Goal: Transaction & Acquisition: Purchase product/service

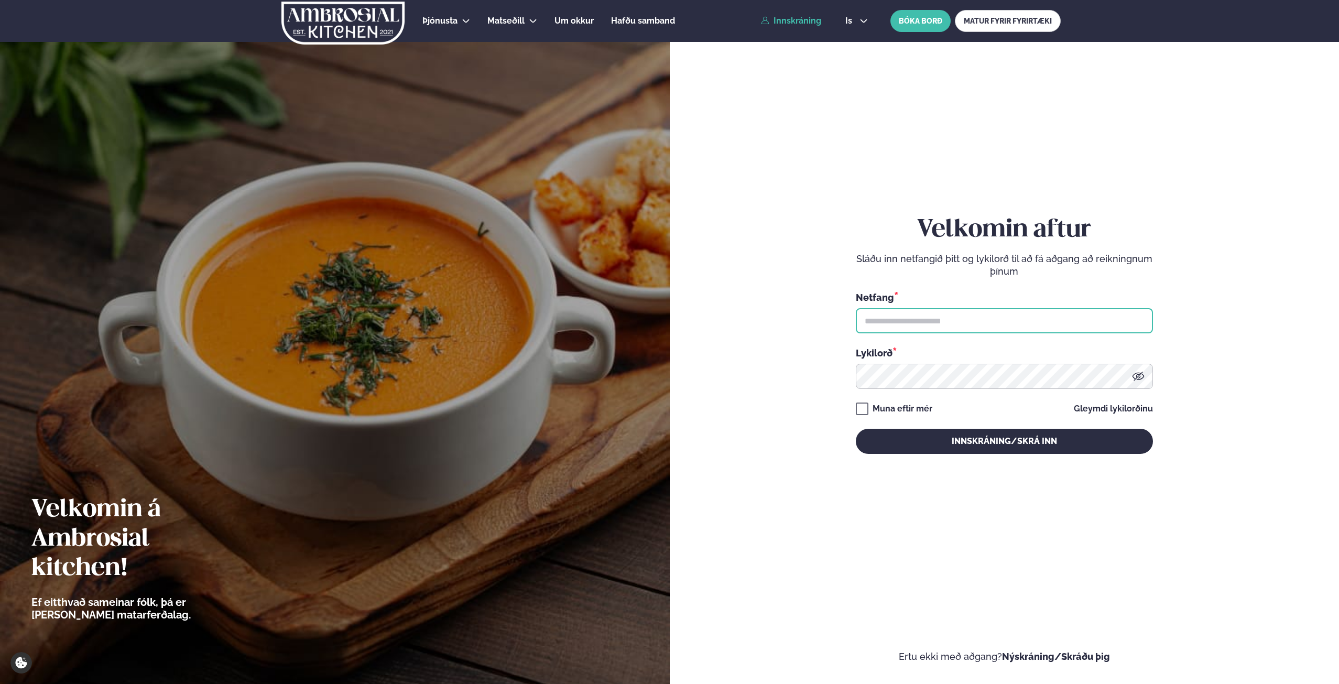
click at [901, 312] on input "text" at bounding box center [1004, 320] width 297 height 25
type input "**********"
click at [856, 429] on button "Innskráning/Skrá inn" at bounding box center [1004, 441] width 297 height 25
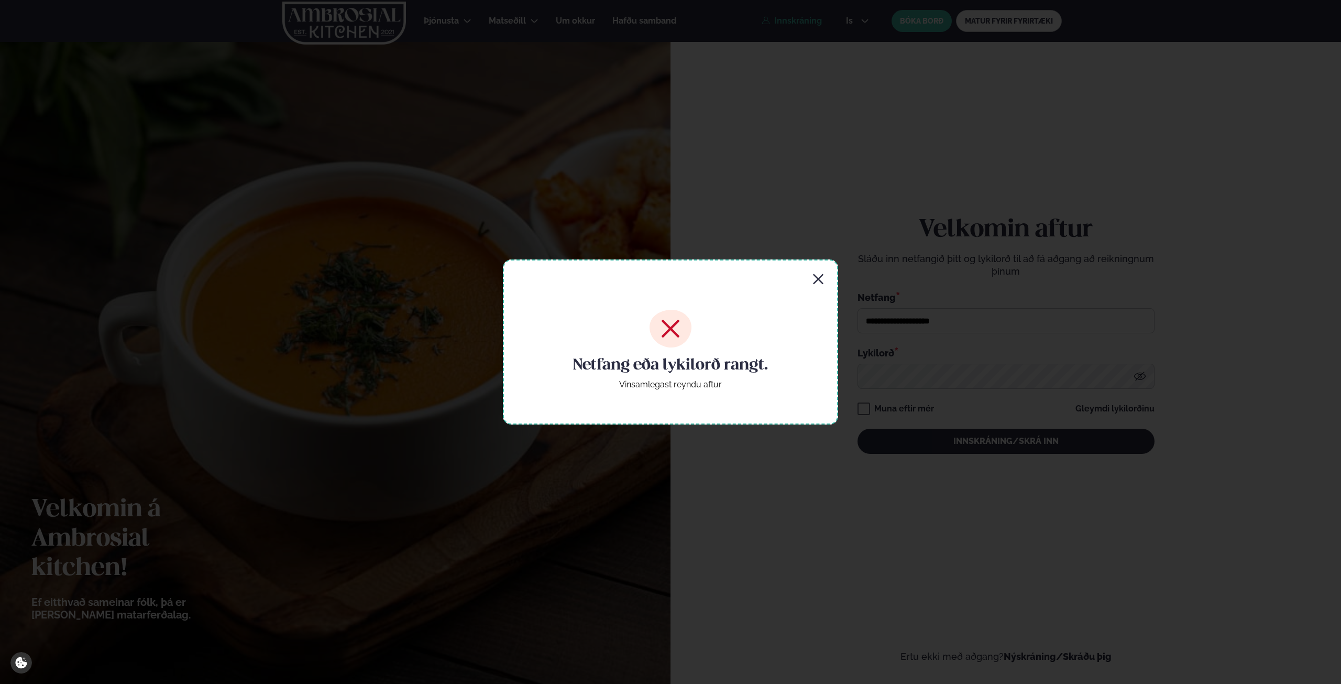
click at [818, 277] on icon "button" at bounding box center [818, 279] width 13 height 13
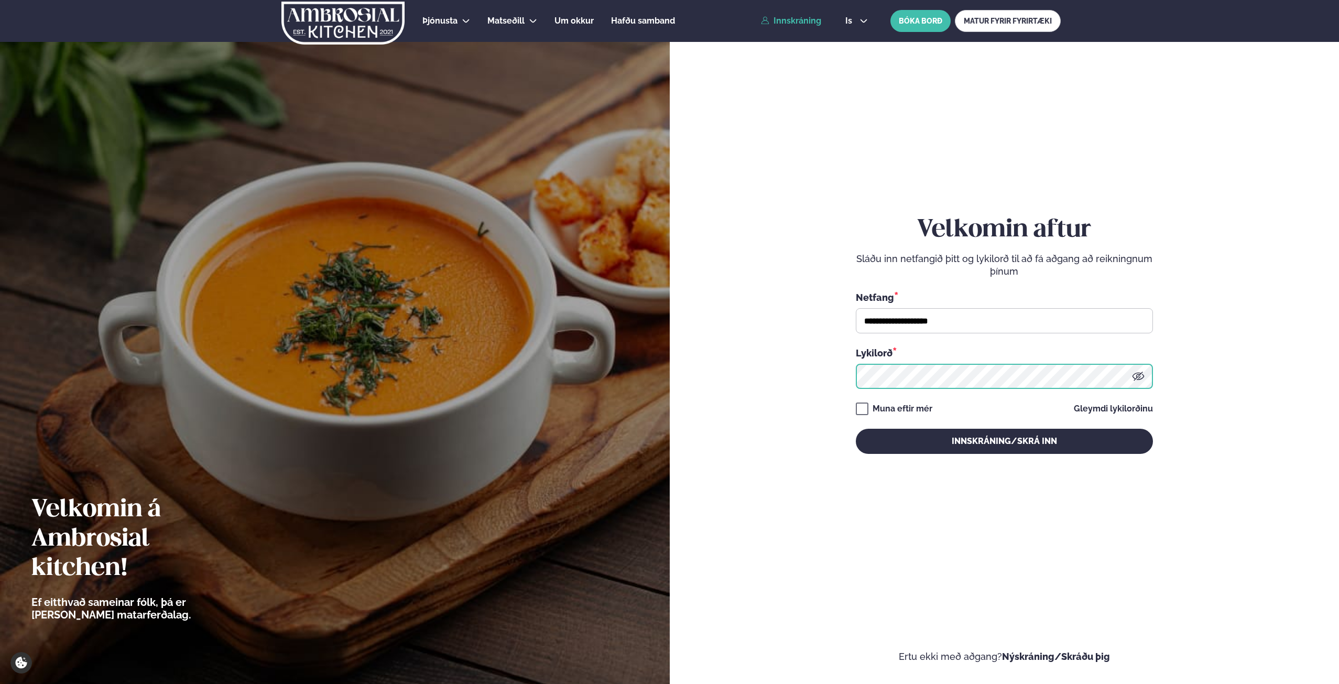
click at [788, 361] on form "**********" at bounding box center [1004, 344] width 607 height 635
click at [856, 429] on button "Innskráning/Skrá inn" at bounding box center [1004, 441] width 297 height 25
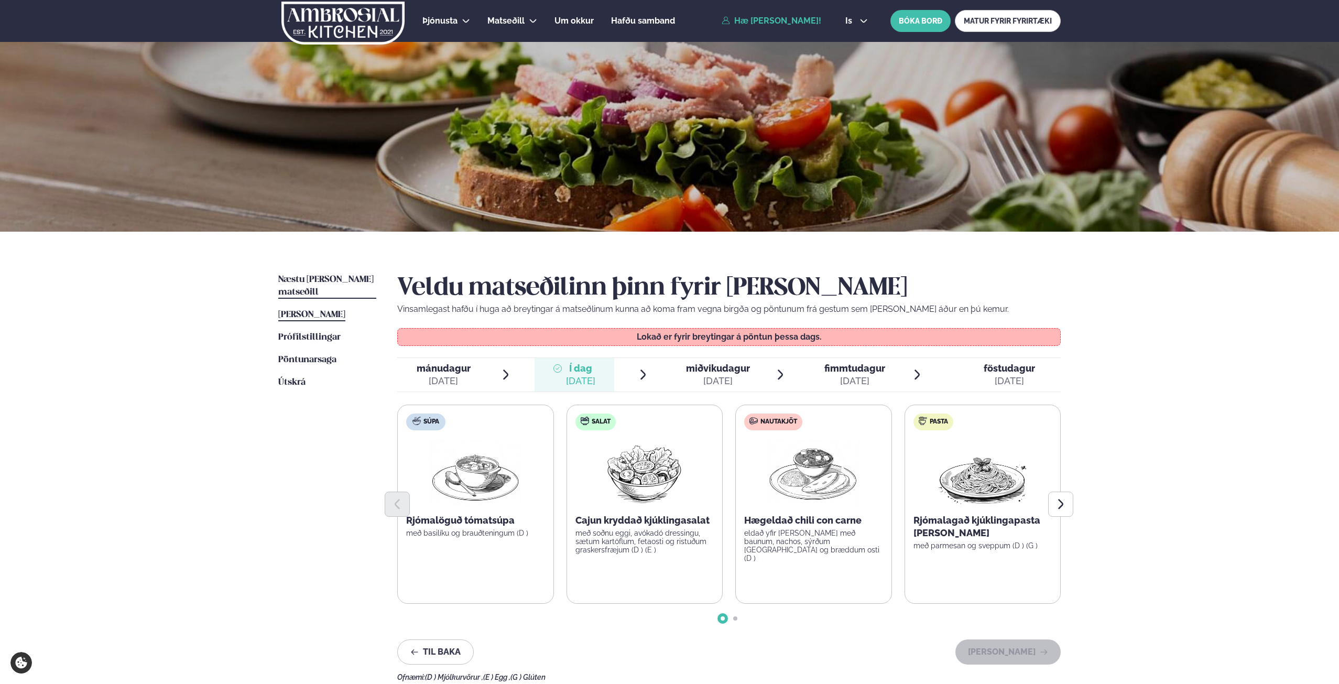
click at [322, 275] on span "Næstu [PERSON_NAME] matseðill" at bounding box center [325, 285] width 95 height 21
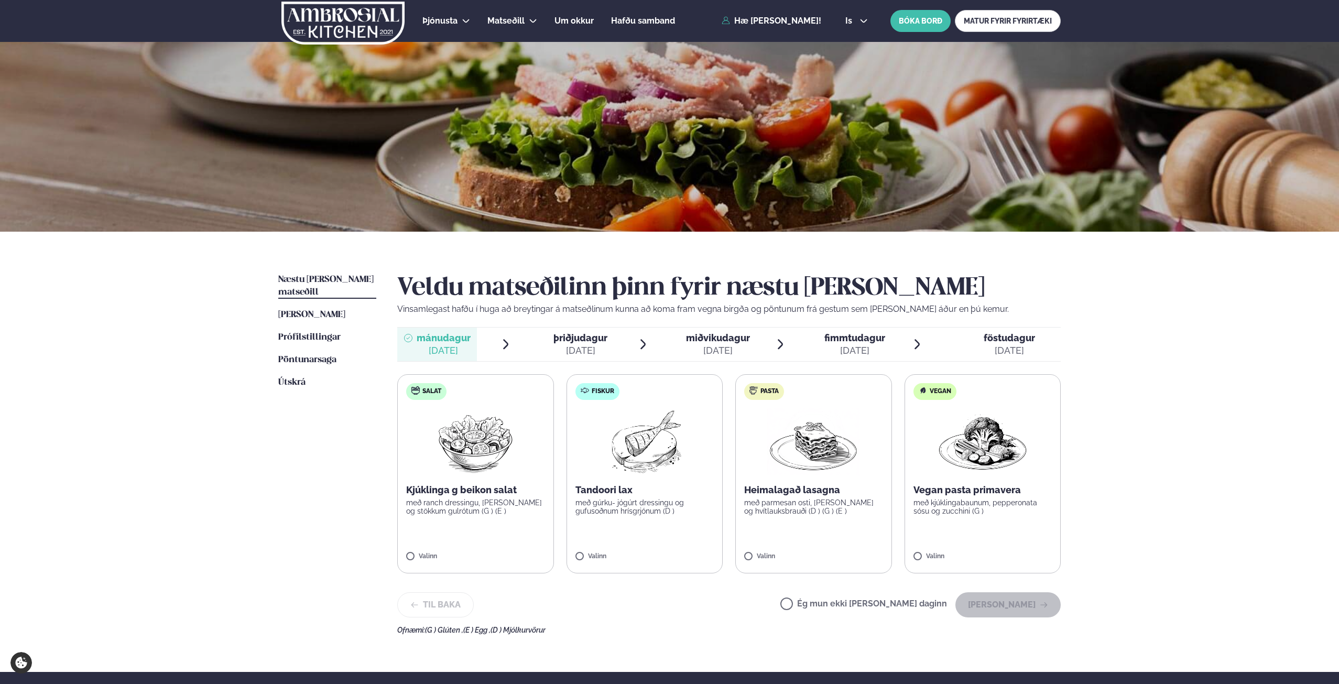
click at [622, 464] on img at bounding box center [644, 441] width 93 height 67
click at [1004, 609] on button "[PERSON_NAME]" at bounding box center [1007, 604] width 105 height 25
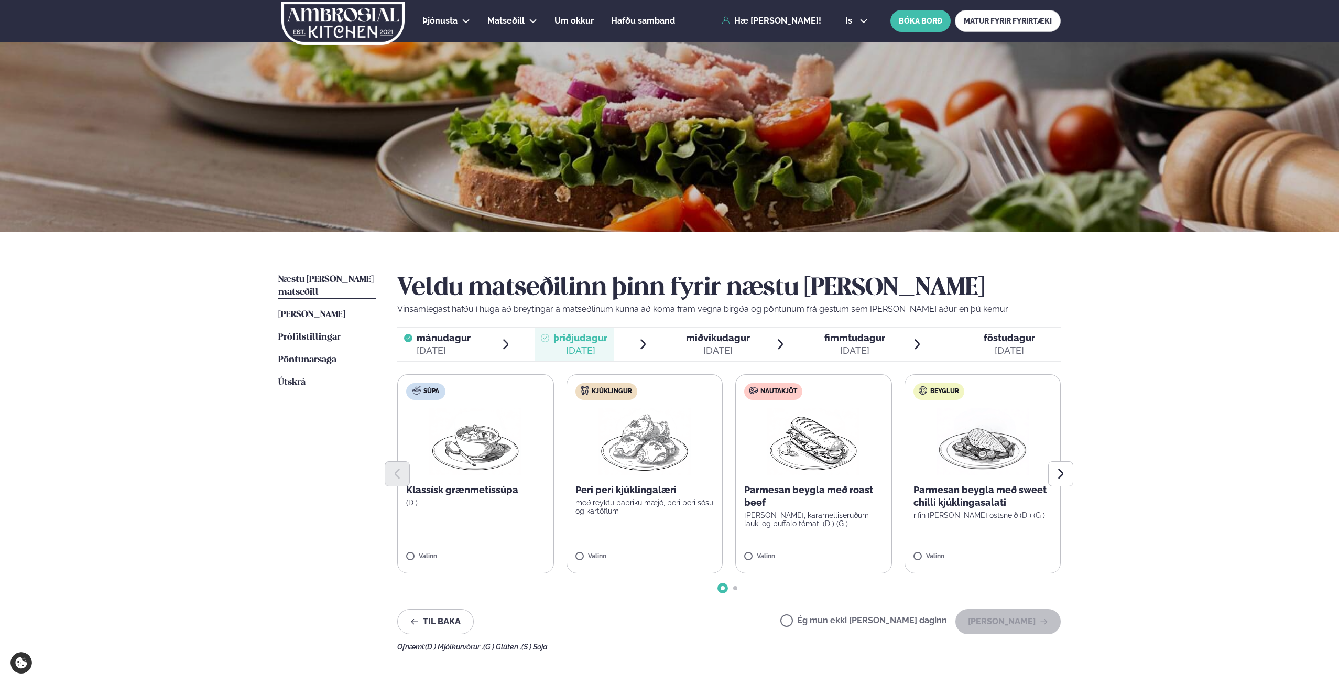
click at [709, 342] on span "miðvikudagur" at bounding box center [718, 337] width 64 height 11
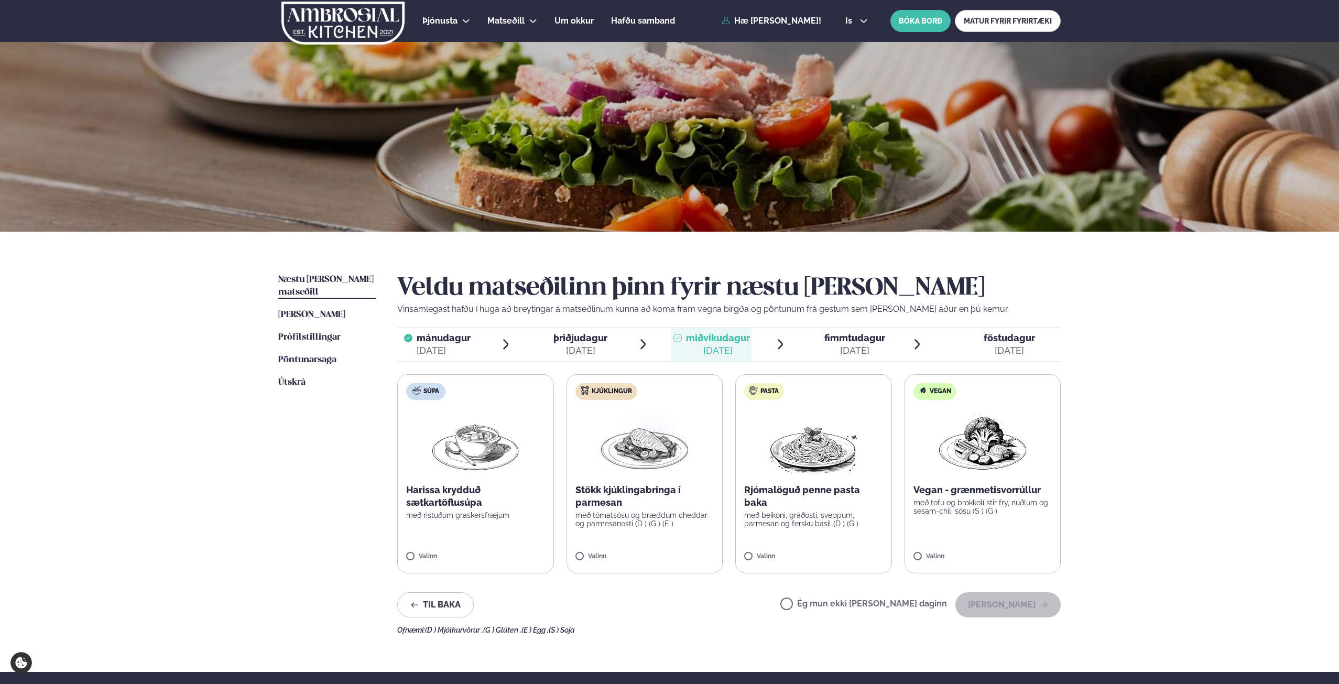
click at [662, 489] on p "Stökk kjúklingabringa í parmesan" at bounding box center [644, 496] width 139 height 25
click at [1012, 597] on button "[PERSON_NAME]" at bounding box center [1007, 604] width 105 height 25
